Goal: Obtain resource: Download file/media

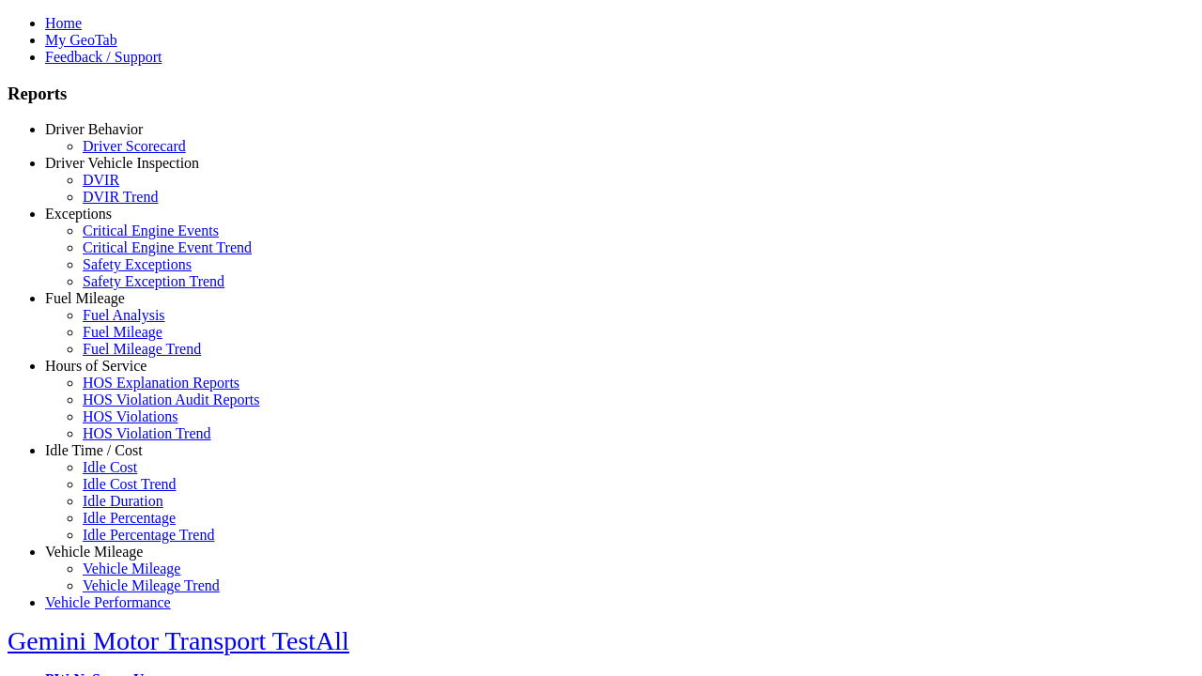
click at [108, 222] on link "Exceptions" at bounding box center [78, 214] width 67 height 16
click at [122, 239] on link "Critical Engine Events" at bounding box center [151, 231] width 136 height 16
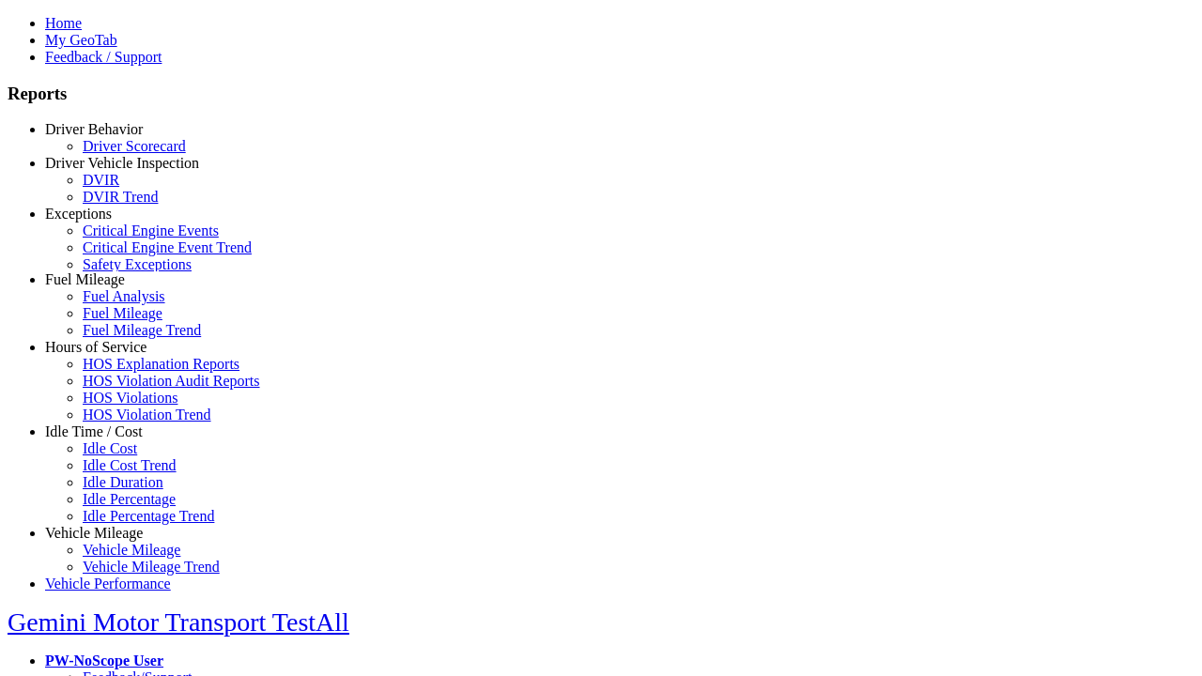
scroll to position [11, 0]
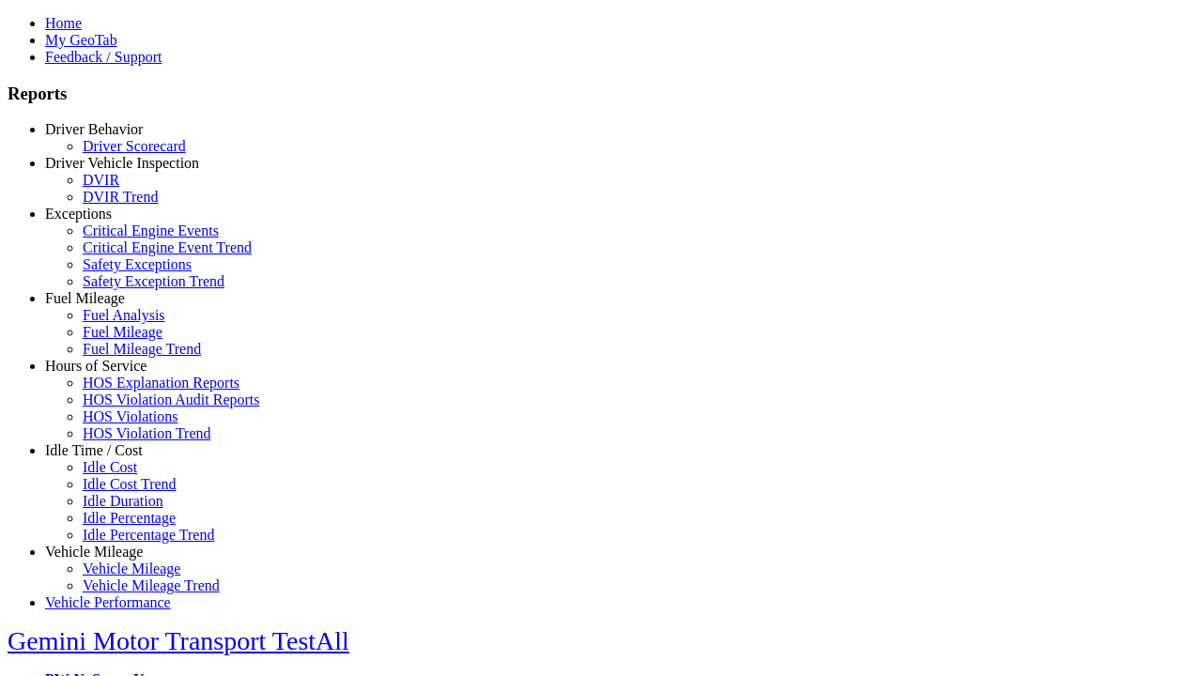
select select "**"
